Goal: Information Seeking & Learning: Learn about a topic

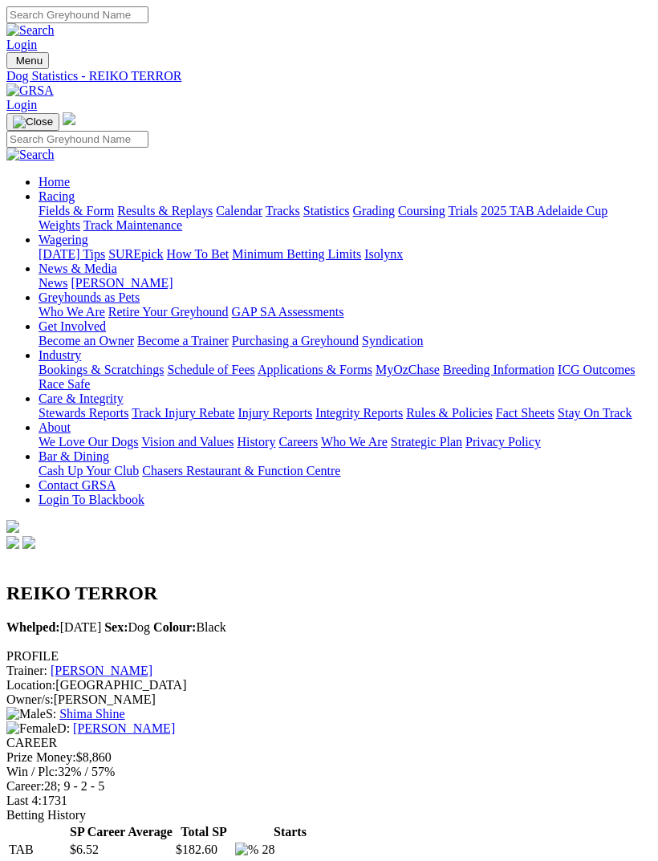
click at [13, 64] on img "Toggle navigation" at bounding box center [13, 64] width 0 height 0
click at [114, 214] on link "Fields & Form" at bounding box center [76, 211] width 75 height 14
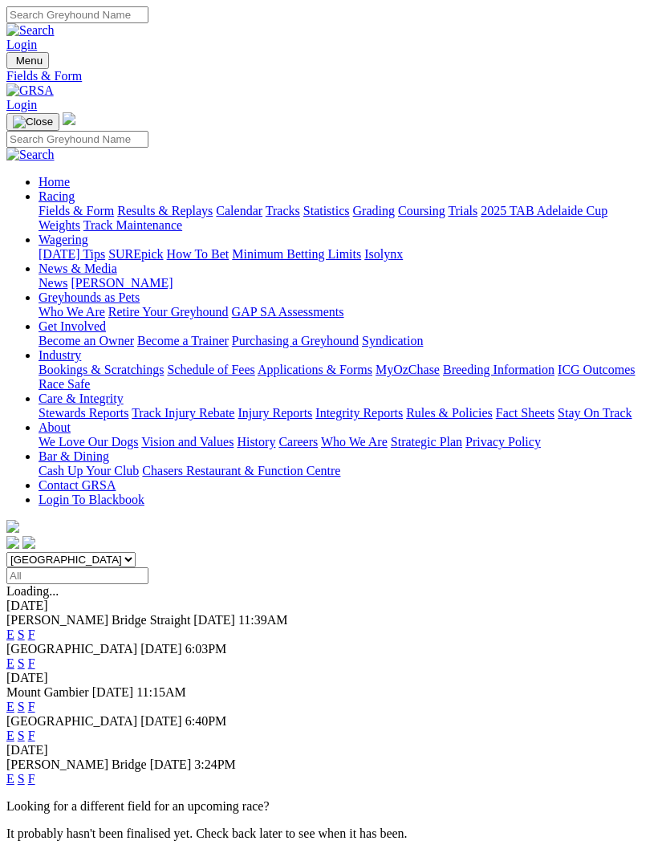
click at [619, 757] on div "Murray Bridge 29 Aug 25 3:24PM E S F" at bounding box center [328, 771] width 645 height 29
click at [35, 772] on link "F" at bounding box center [31, 779] width 7 height 14
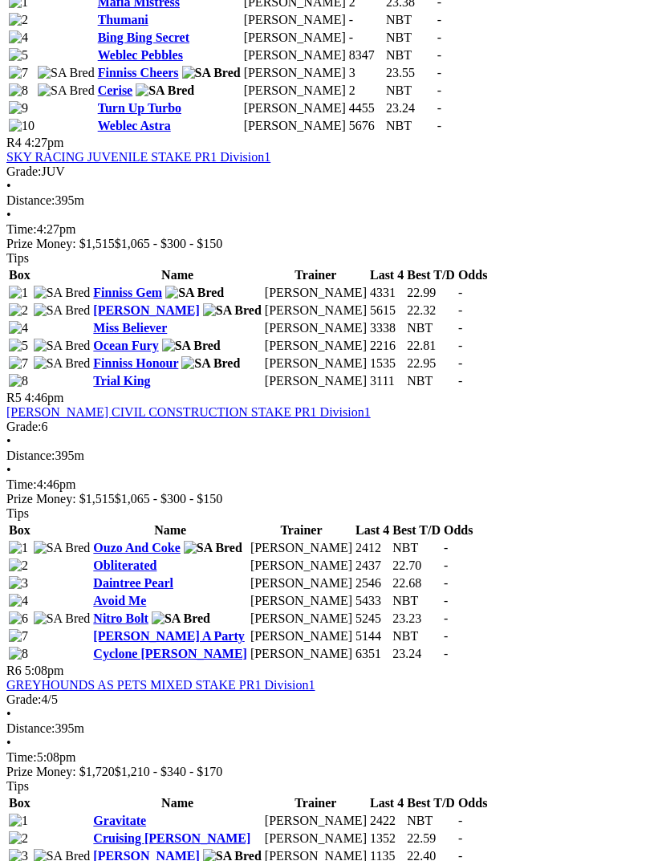
scroll to position [1445, 0]
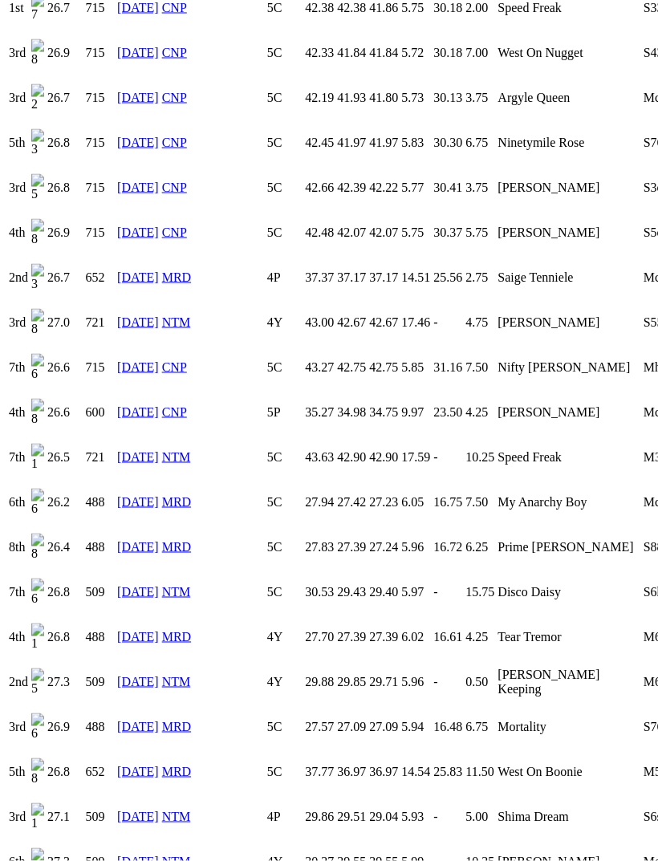
scroll to position [3402, 0]
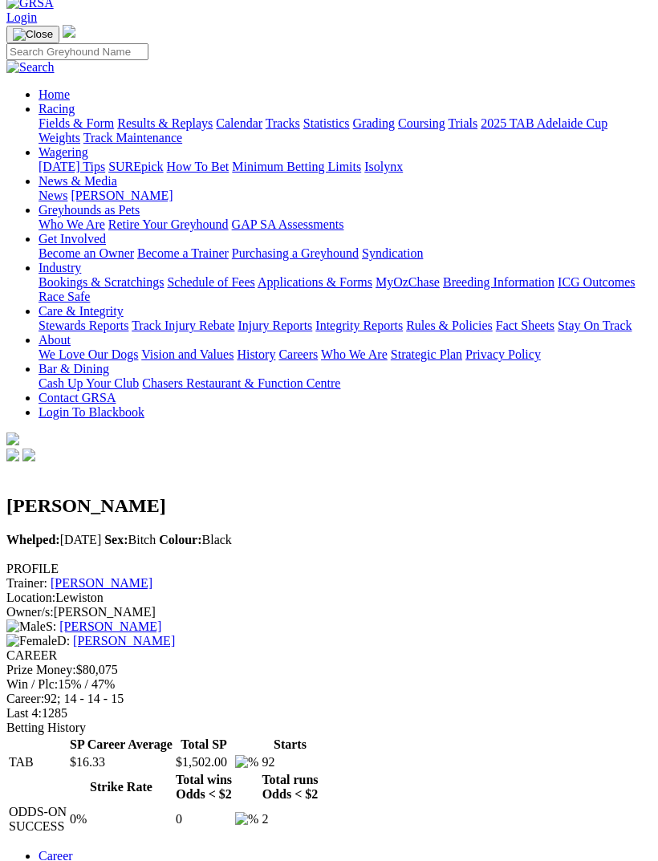
scroll to position [0, 0]
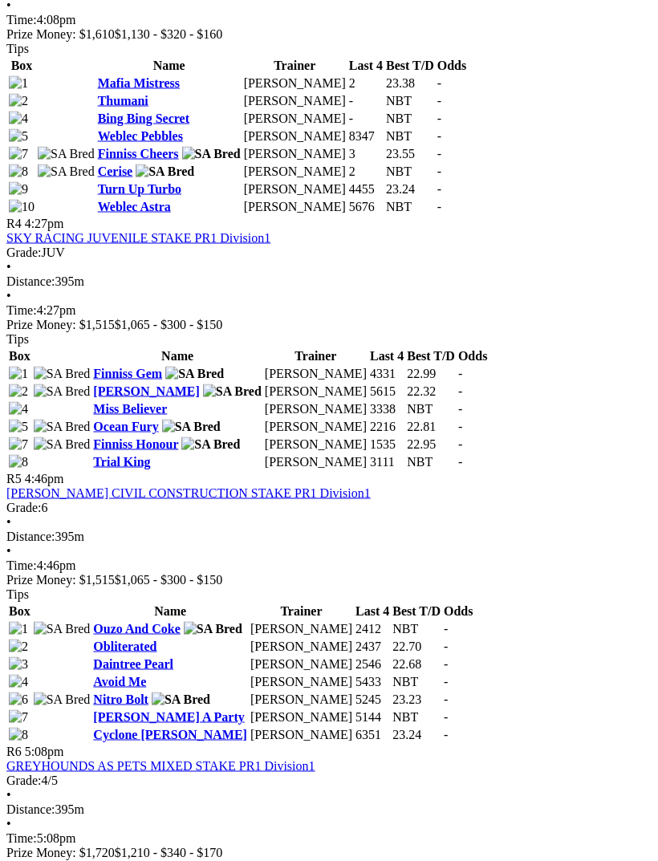
scroll to position [1399, 0]
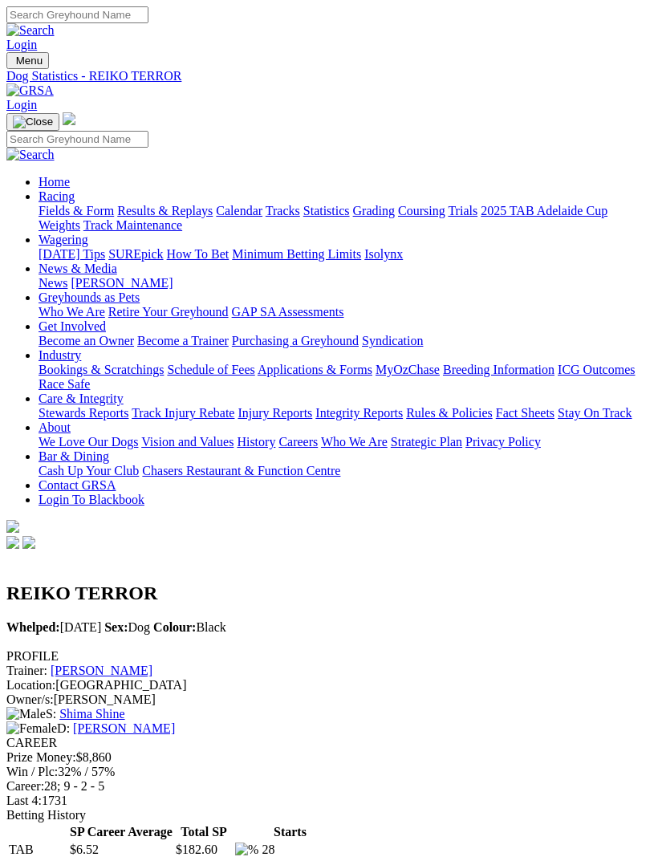
click at [13, 64] on img "Toggle navigation" at bounding box center [13, 64] width 0 height 0
click at [144, 131] on input "Search" at bounding box center [77, 139] width 142 height 17
type input "Canya jive"
click at [55, 148] on img at bounding box center [30, 155] width 48 height 14
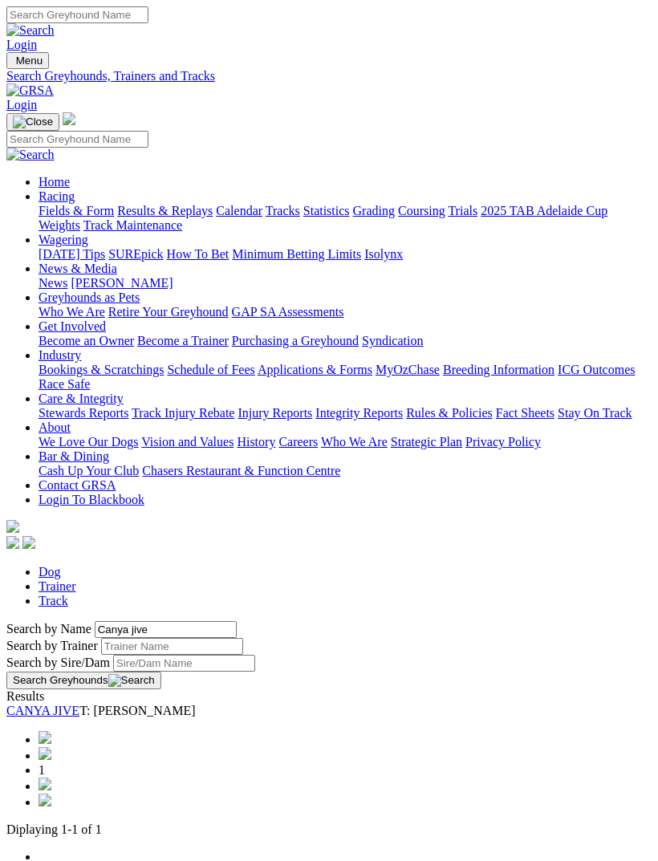
click at [79, 704] on link "CANYA JIVE" at bounding box center [42, 711] width 73 height 14
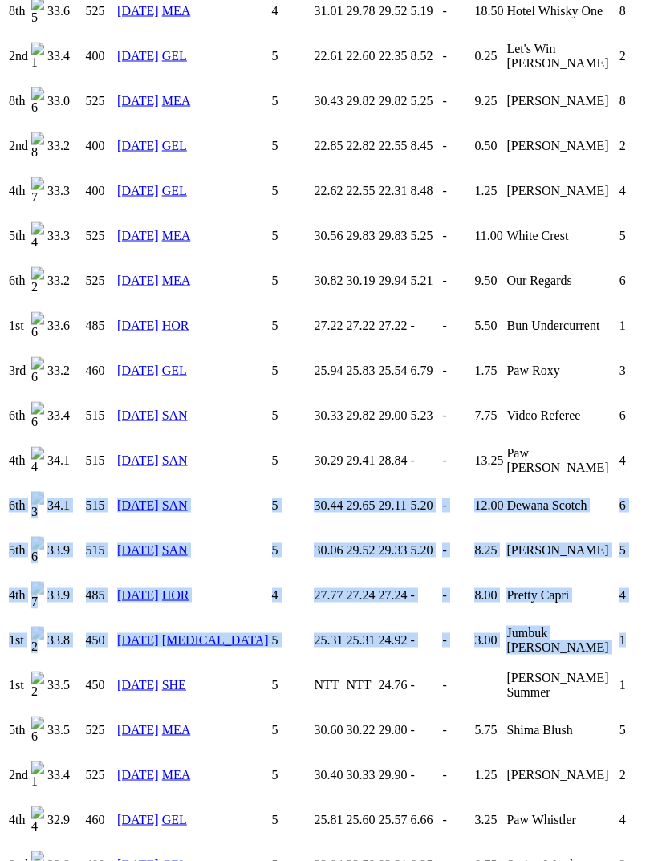
scroll to position [2258, 0]
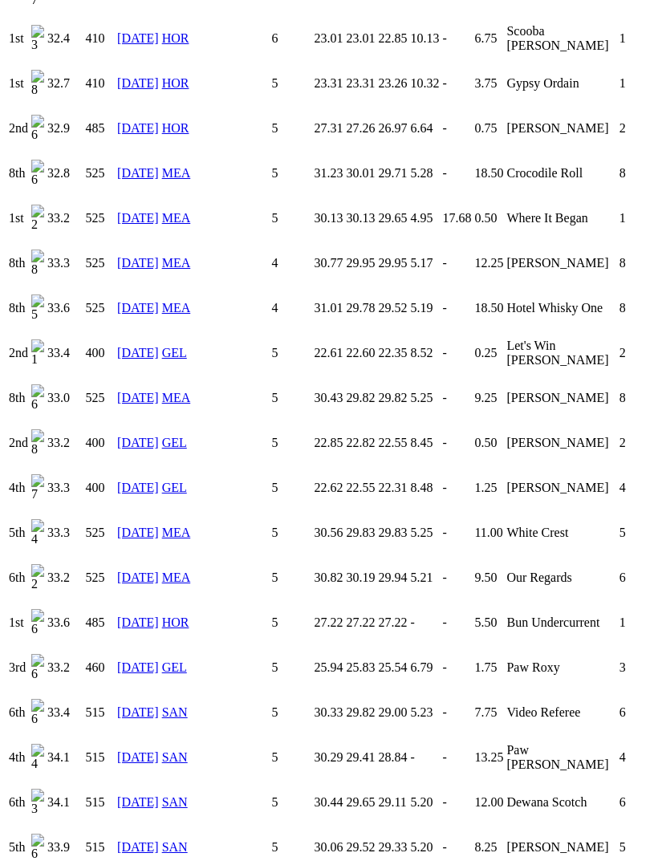
scroll to position [1704, 0]
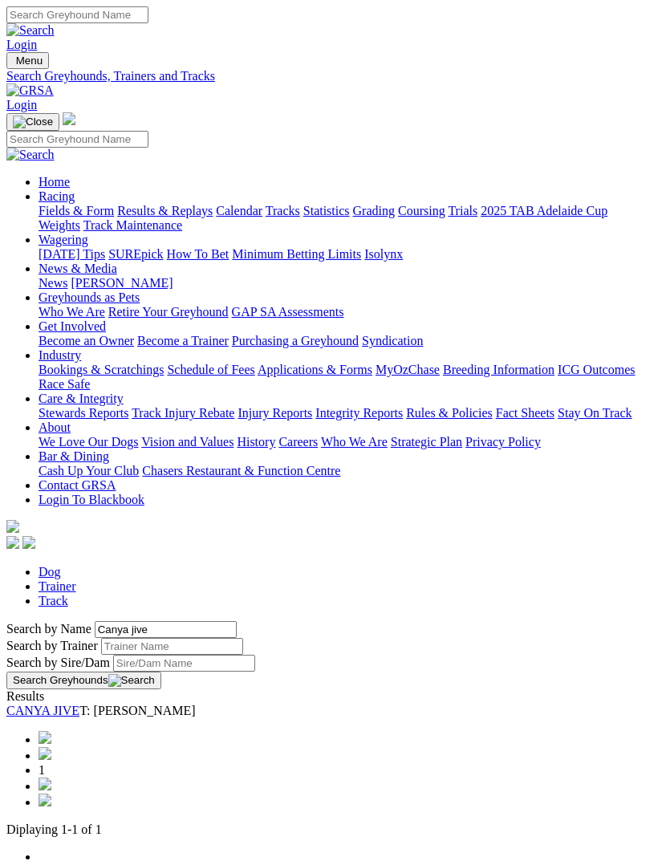
click at [13, 64] on img "Toggle navigation" at bounding box center [13, 64] width 0 height 0
click at [70, 175] on link "Home" at bounding box center [54, 182] width 31 height 14
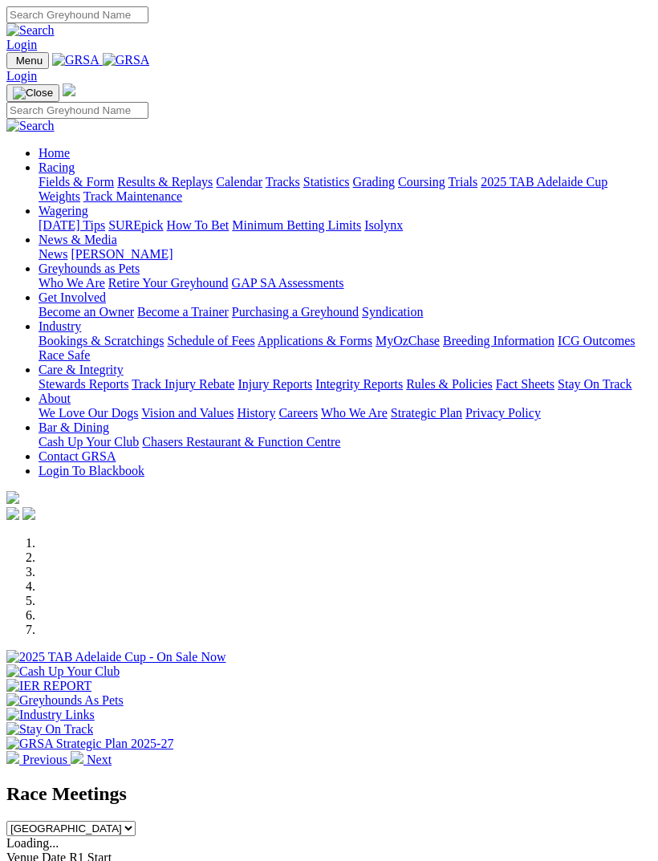
click at [13, 64] on img "Toggle navigation" at bounding box center [13, 64] width 0 height 0
click at [70, 146] on link "Home" at bounding box center [54, 153] width 31 height 14
click at [117, 242] on link "News & Media" at bounding box center [78, 240] width 79 height 14
click at [122, 261] on link "[PERSON_NAME]" at bounding box center [122, 254] width 102 height 14
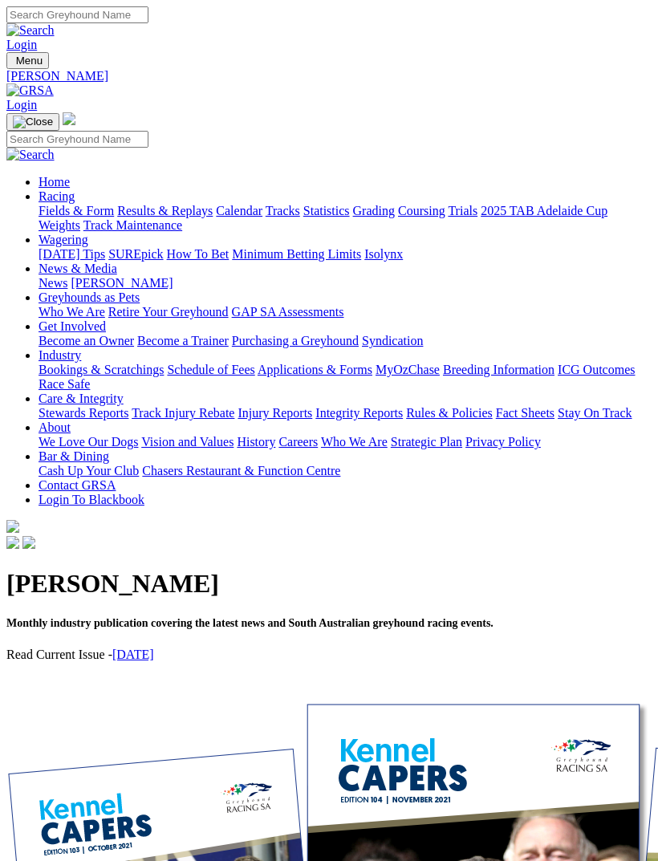
click at [154, 647] on link "August 2025" at bounding box center [133, 654] width 42 height 14
